Goal: Information Seeking & Learning: Learn about a topic

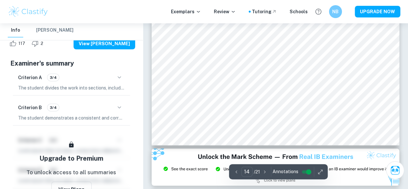
scroll to position [4542, 0]
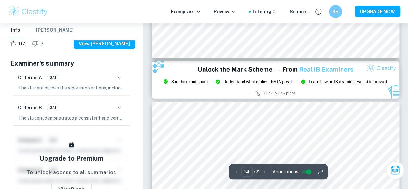
type input "15"
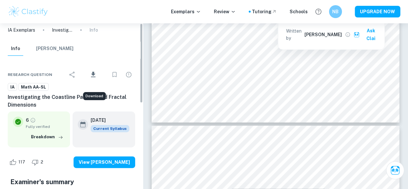
scroll to position [0, 0]
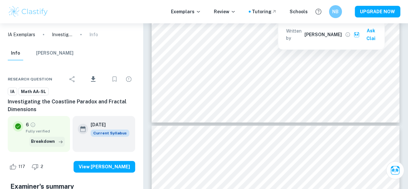
click at [50, 142] on button "Breakdown" at bounding box center [46, 141] width 35 height 10
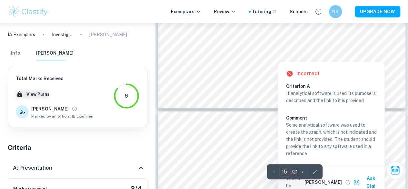
click at [124, 98] on div "6" at bounding box center [126, 96] width 26 height 26
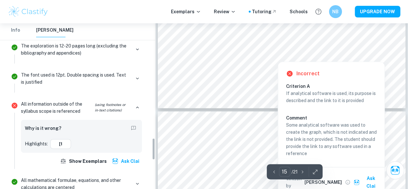
scroll to position [872, 0]
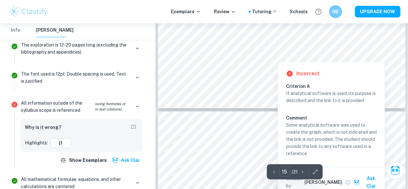
click at [70, 103] on p "All information outside of the syllabus scope is referenced (using footnotes or…" at bounding box center [75, 106] width 109 height 14
click at [62, 141] on button "[1" at bounding box center [60, 143] width 21 height 10
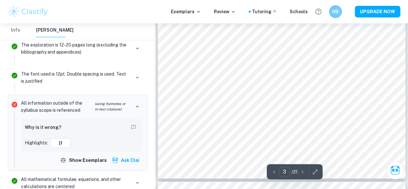
scroll to position [818, 0]
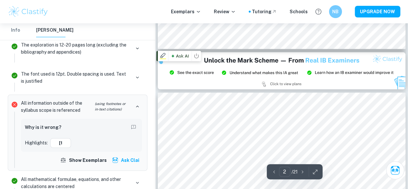
type input "3"
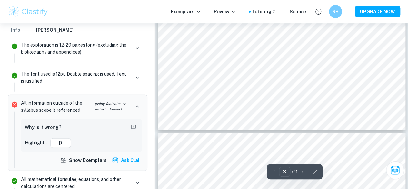
scroll to position [938, 0]
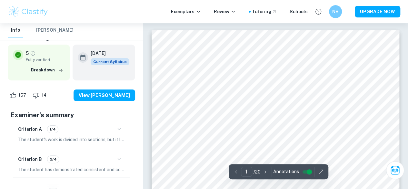
scroll to position [72, 0]
click at [118, 131] on icon "button" at bounding box center [119, 129] width 8 height 8
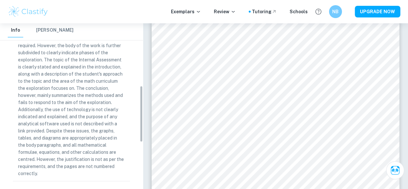
scroll to position [183, 0]
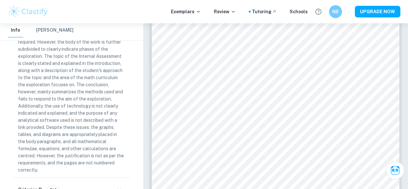
click at [76, 148] on p "The student's work is divided into sections, but it lacks a clear division into…" at bounding box center [71, 98] width 107 height 149
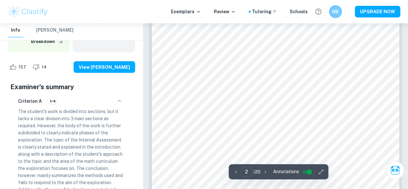
scroll to position [556, 0]
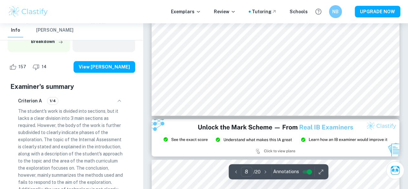
type input "9"
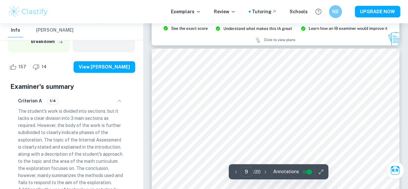
scroll to position [2937, 0]
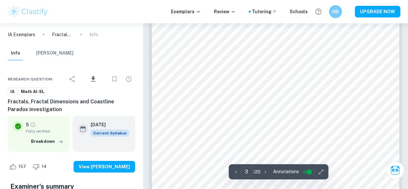
scroll to position [913, 0]
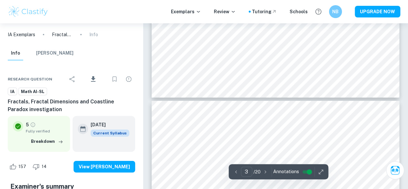
type input "4"
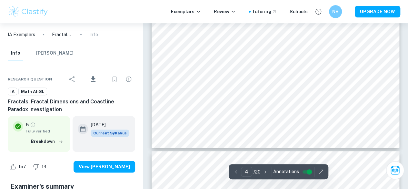
scroll to position [1402, 0]
